Goal: Task Accomplishment & Management: Use online tool/utility

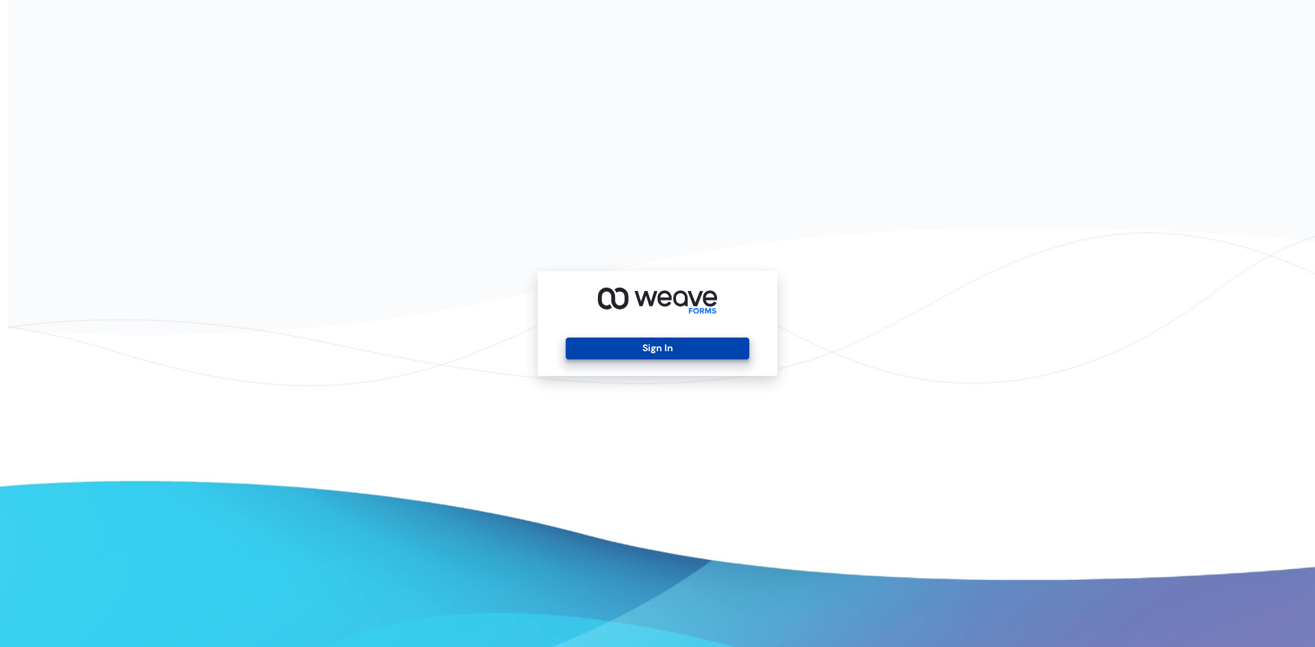
click at [634, 346] on button "Sign In" at bounding box center [657, 349] width 183 height 22
